Goal: Answer question/provide support

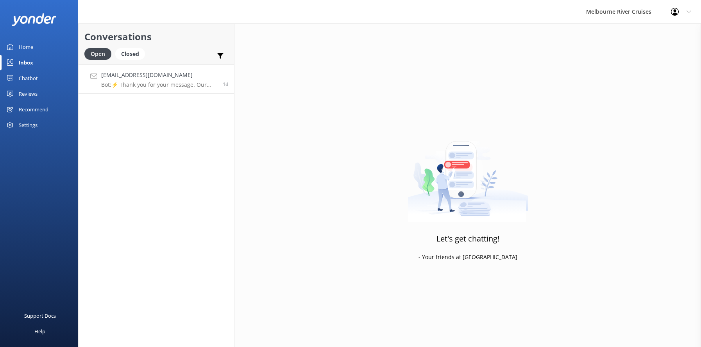
click at [137, 73] on h4 "[EMAIL_ADDRESS][DOMAIN_NAME]" at bounding box center [159, 75] width 116 height 9
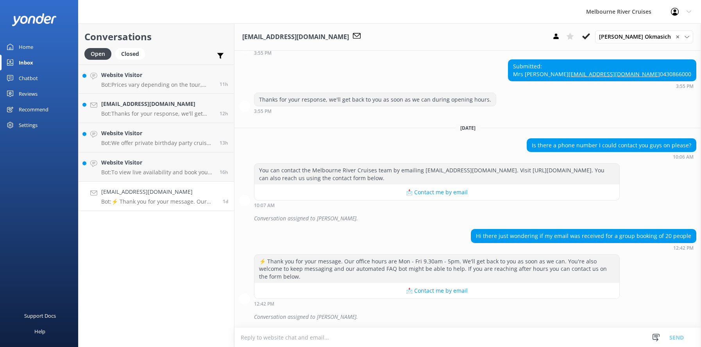
scroll to position [480, 0]
click at [118, 166] on h4 "Website Visitor" at bounding box center [157, 162] width 112 height 9
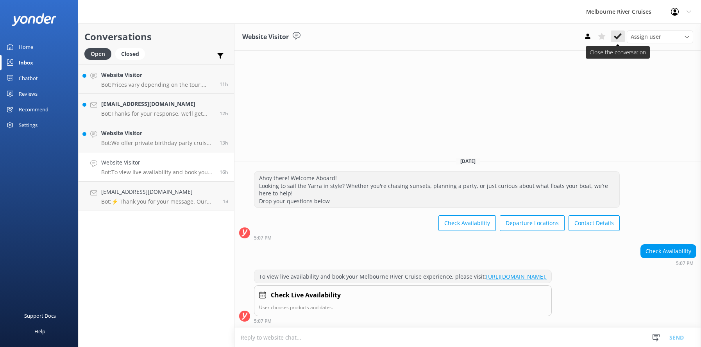
click at [615, 34] on icon at bounding box center [617, 36] width 8 height 8
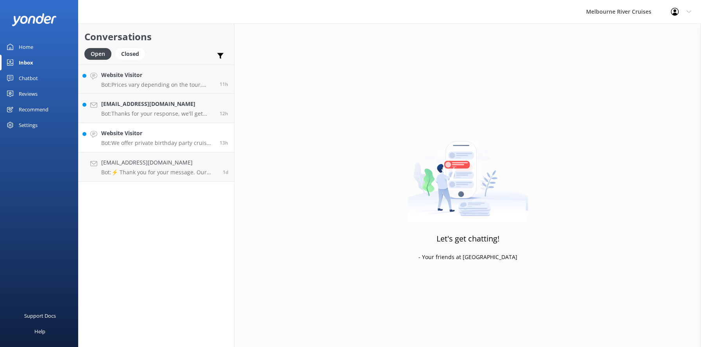
click at [120, 137] on h4 "Website Visitor" at bounding box center [157, 133] width 112 height 9
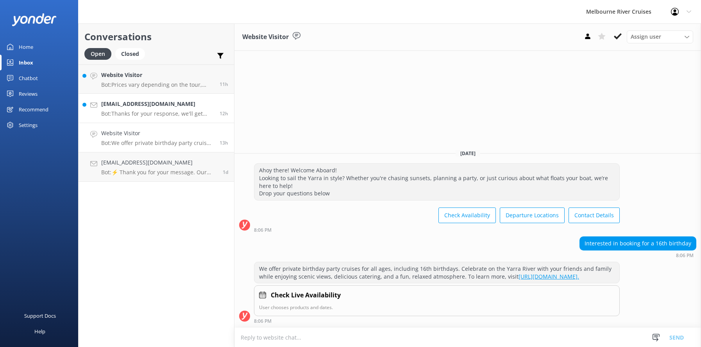
click at [127, 109] on div "[EMAIL_ADDRESS][DOMAIN_NAME] Bot: Thanks for your response, we'll get back to y…" at bounding box center [157, 108] width 112 height 17
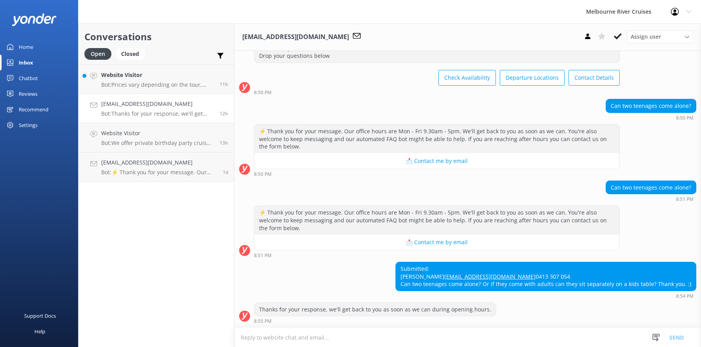
scroll to position [61, 0]
click at [110, 78] on h4 "Website Visitor" at bounding box center [157, 75] width 112 height 9
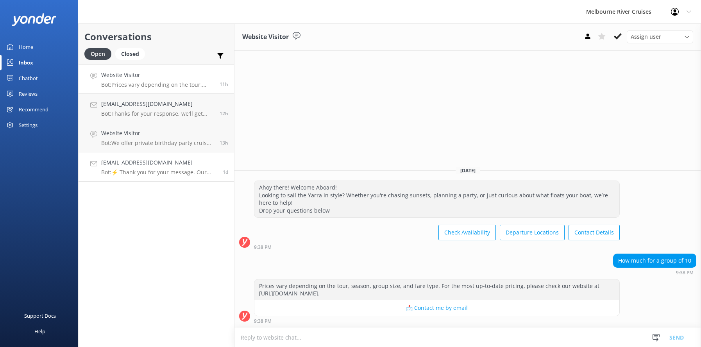
click at [119, 165] on h4 "[EMAIL_ADDRESS][DOMAIN_NAME]" at bounding box center [159, 162] width 116 height 9
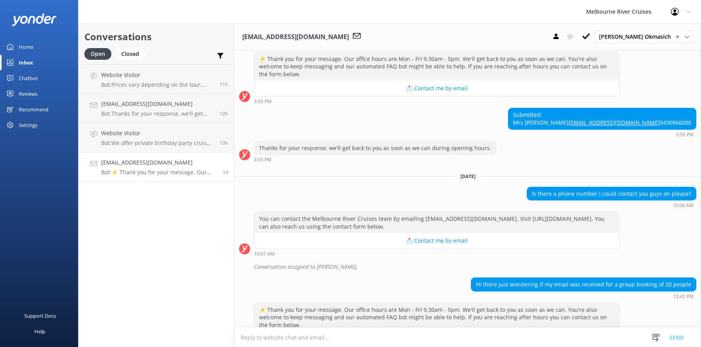
scroll to position [402, 0]
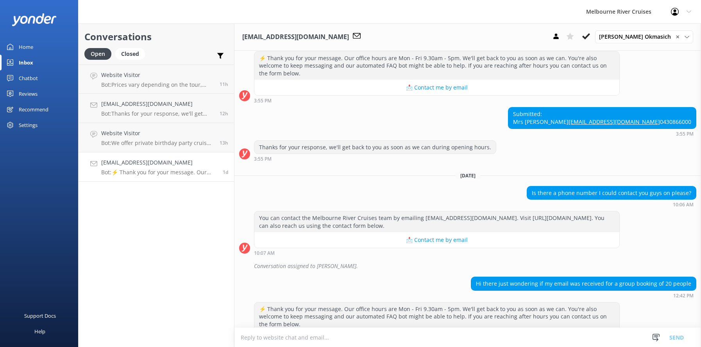
drag, startPoint x: 665, startPoint y: 152, endPoint x: 627, endPoint y: 152, distance: 38.3
click at [627, 128] on div "Submitted: Mrs [PERSON_NAME] Skoullis [EMAIL_ADDRESS][DOMAIN_NAME] 0430866000" at bounding box center [601, 117] width 187 height 21
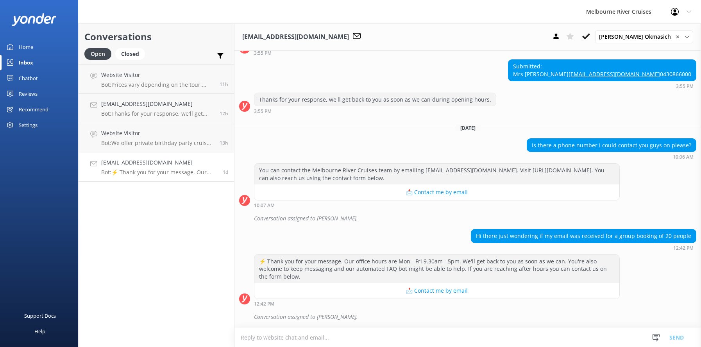
scroll to position [480, 0]
click at [662, 190] on div "You can contact the Melbourne River Cruises team by emailing [EMAIL_ADDRESS][DO…" at bounding box center [467, 185] width 466 height 45
